Goal: Find contact information: Find contact information

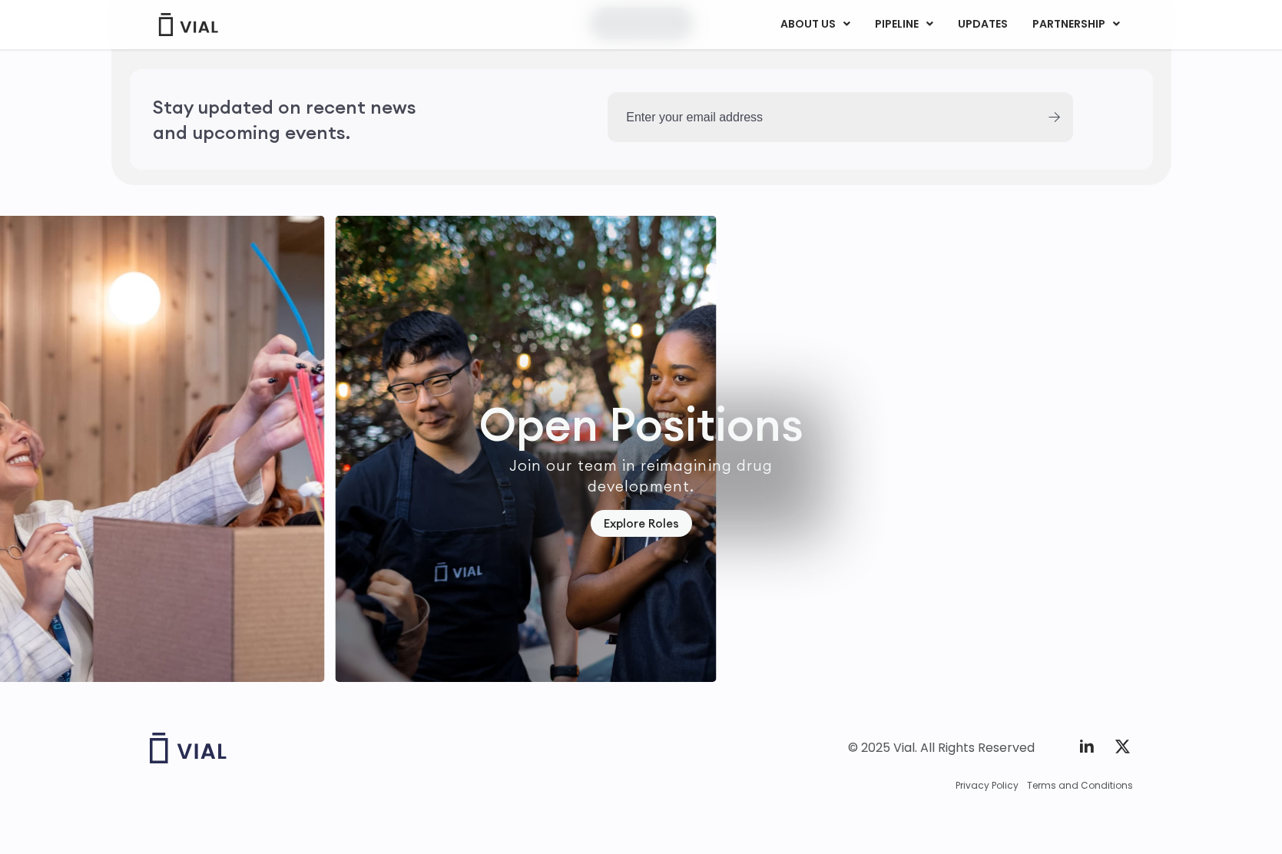
scroll to position [4107, 0]
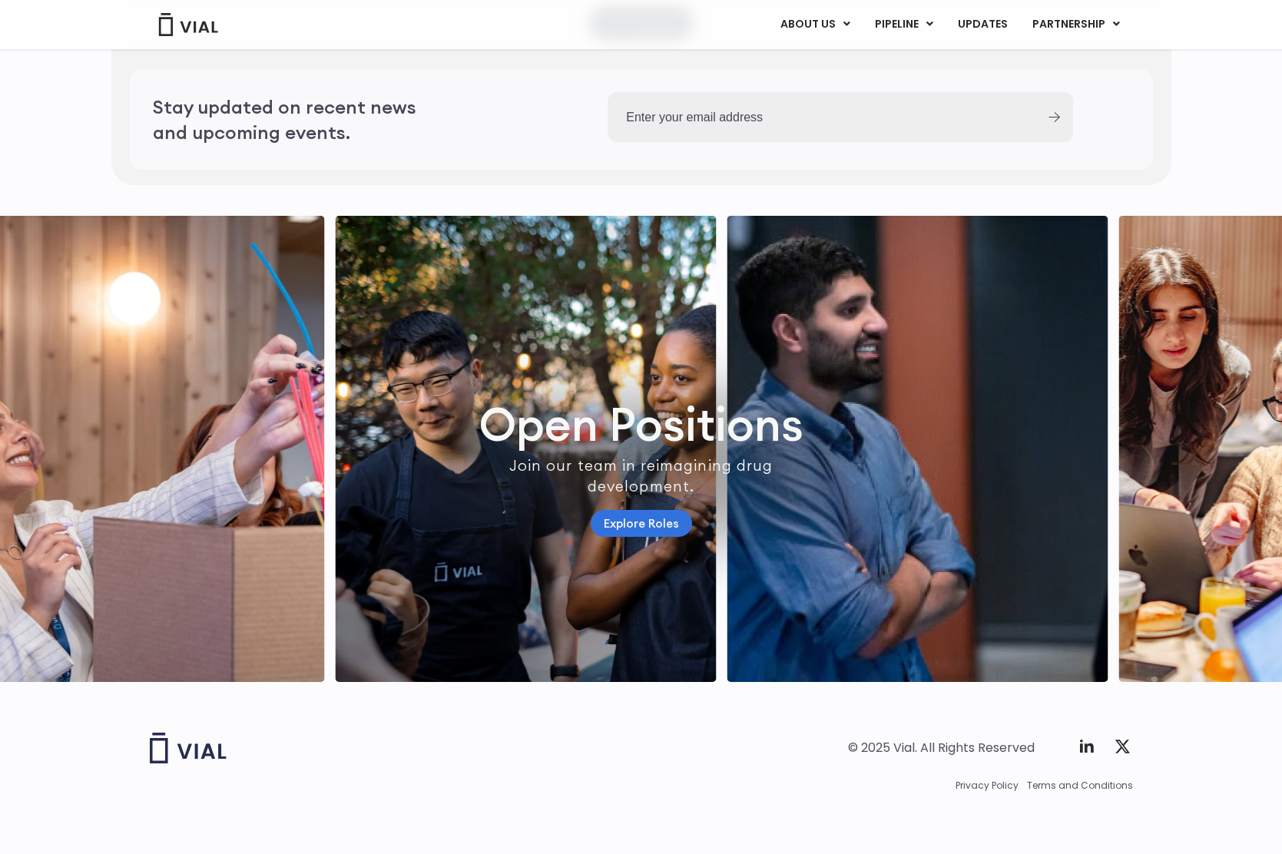
click at [635, 513] on link "Explore Roles" at bounding box center [641, 523] width 101 height 27
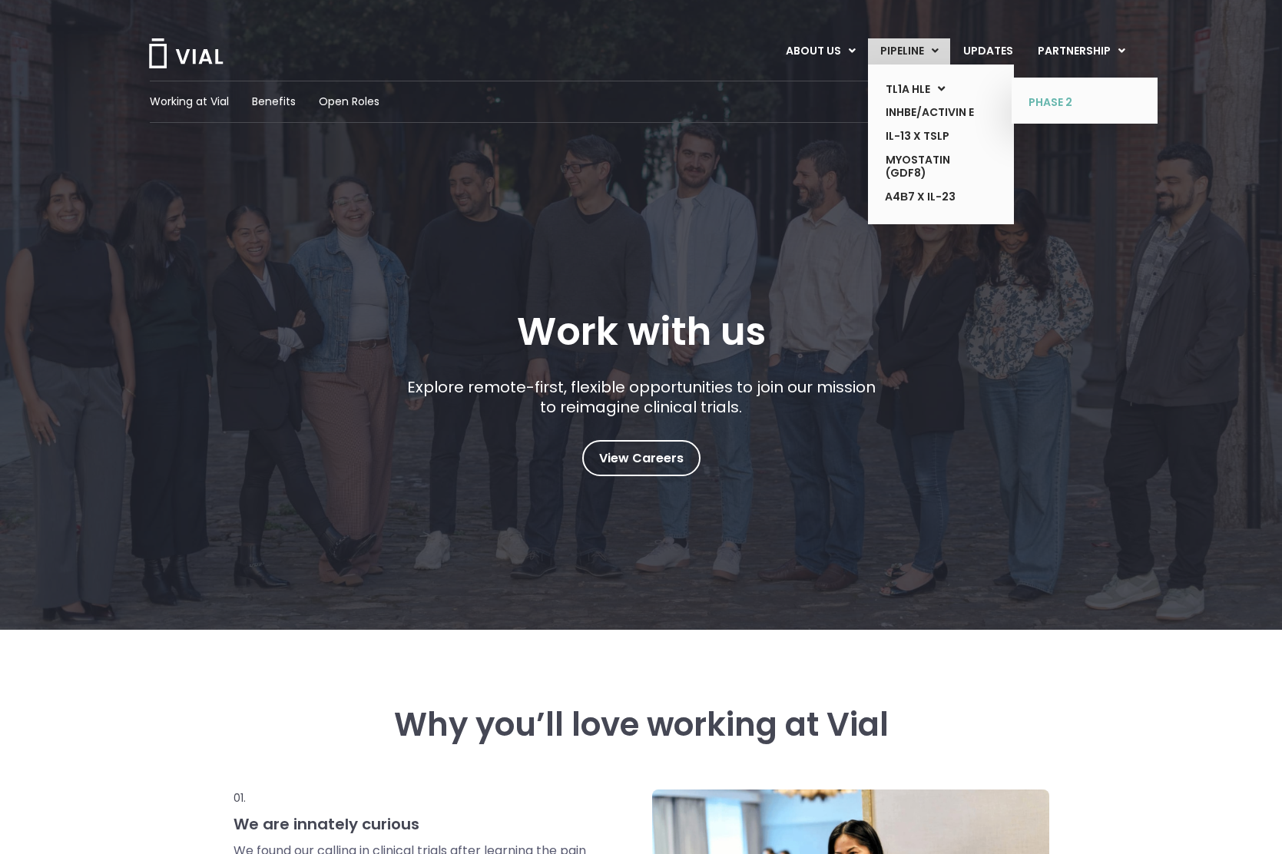
click at [1062, 98] on link "PHASE 2" at bounding box center [1073, 103] width 112 height 25
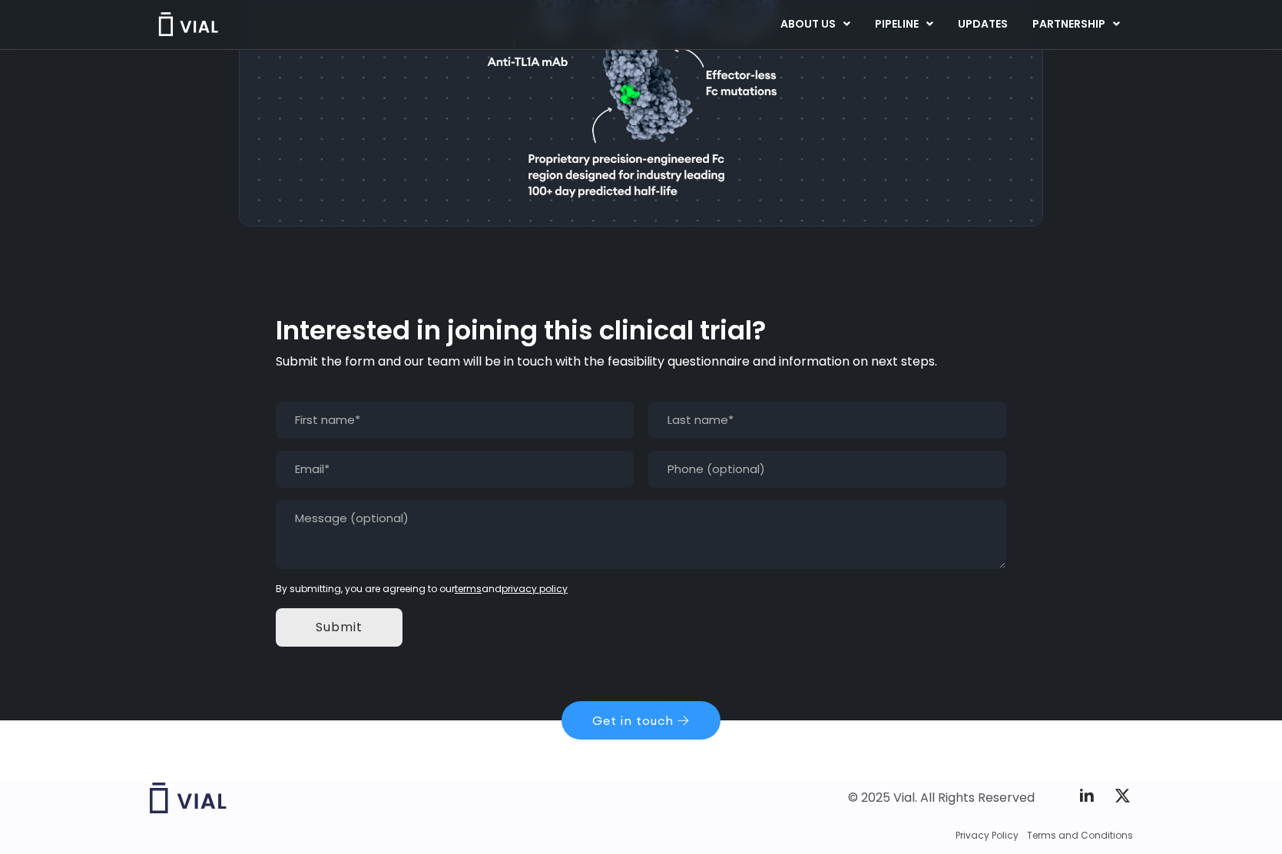
scroll to position [1059, 0]
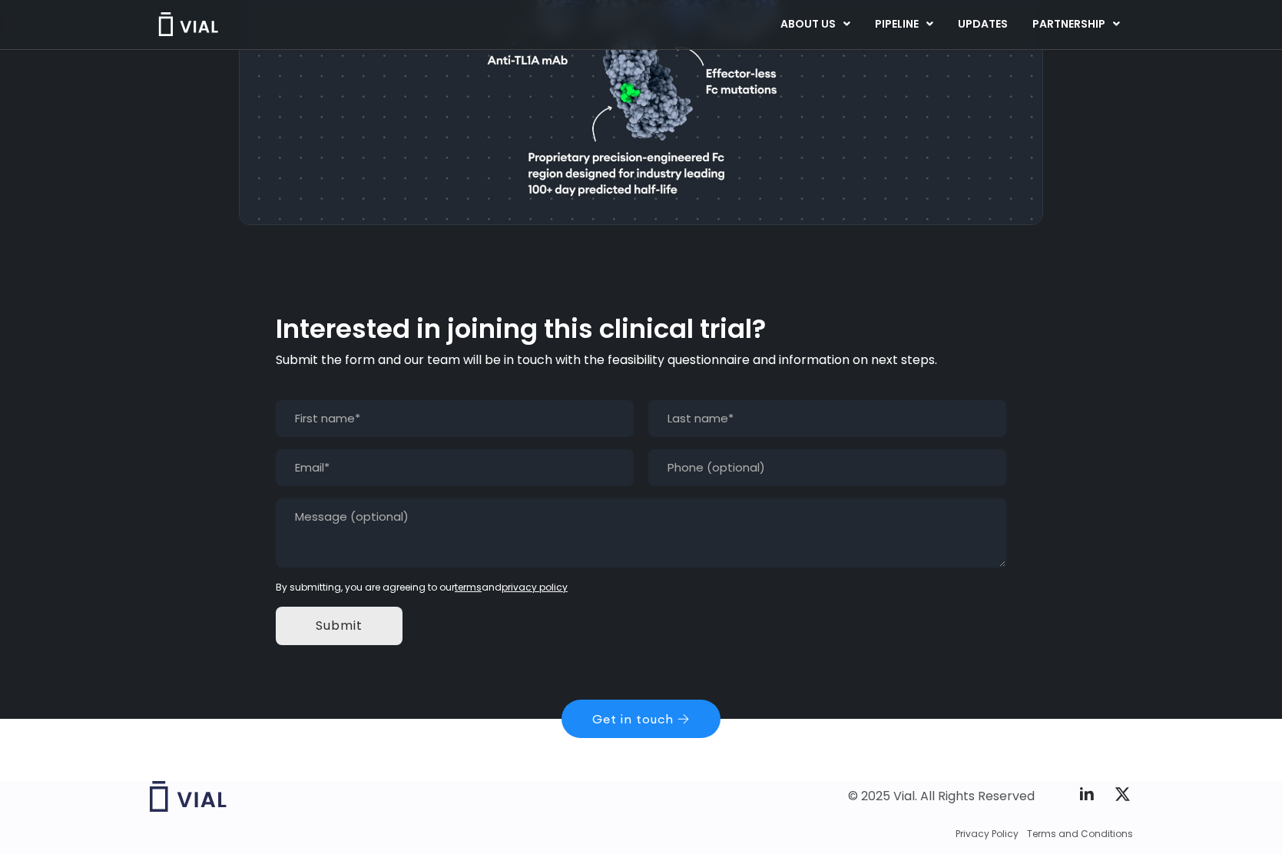
click at [655, 713] on span "Get in touch" at bounding box center [632, 719] width 81 height 12
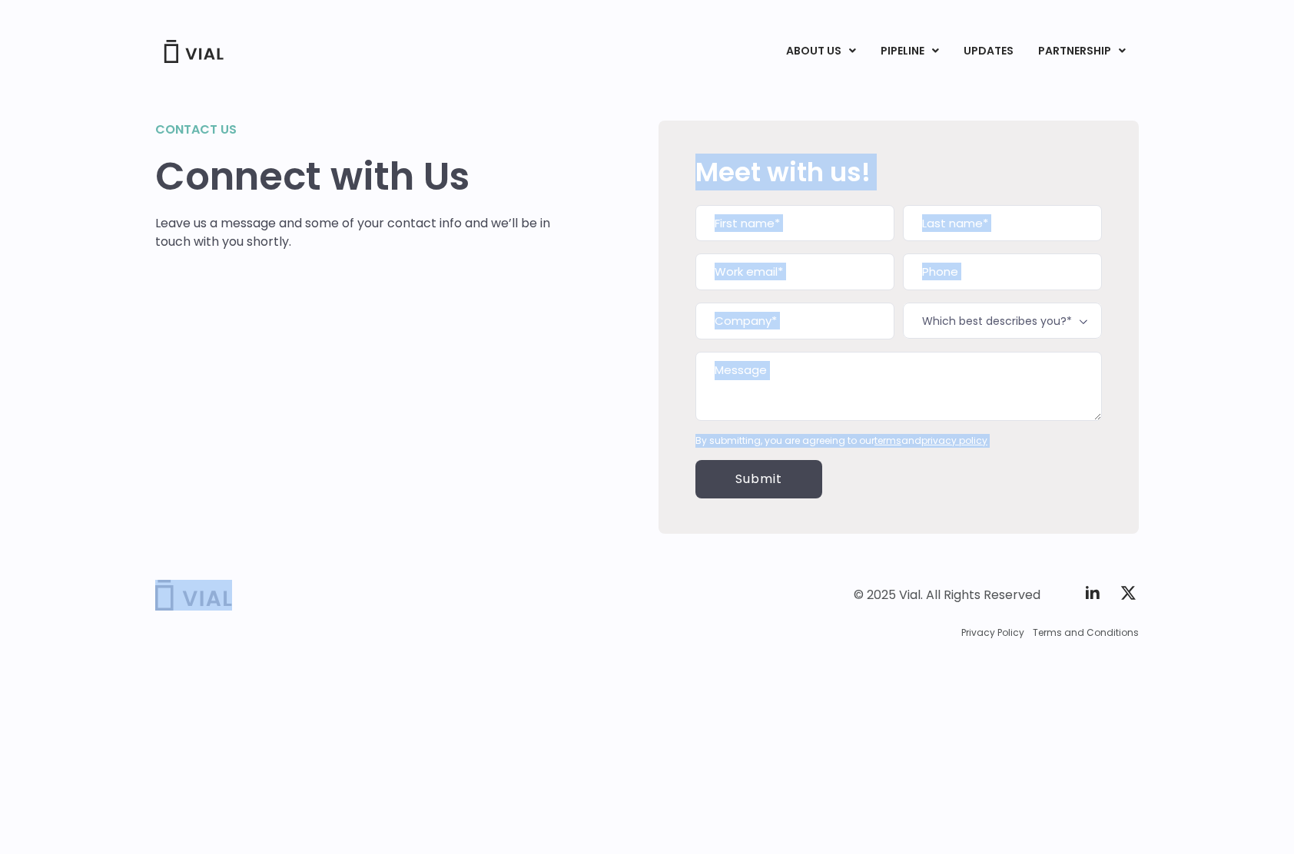
drag, startPoint x: 306, startPoint y: 610, endPoint x: 141, endPoint y: 207, distance: 435.9
click at [159, 250] on div "Vial Announces Dosing of First Patient in Phase 1 Healthy Volunteer Trial ABOUT…" at bounding box center [647, 350] width 1294 height 701
